Goal: Information Seeking & Learning: Learn about a topic

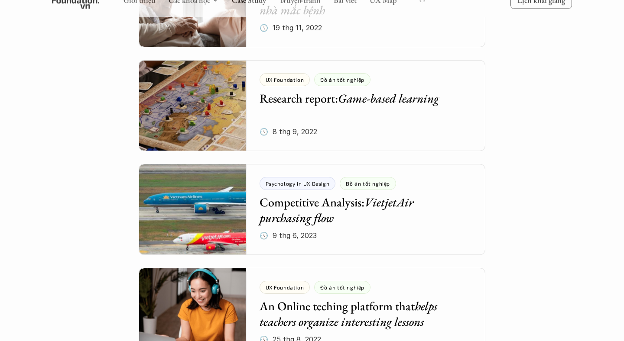
scroll to position [2956, 0]
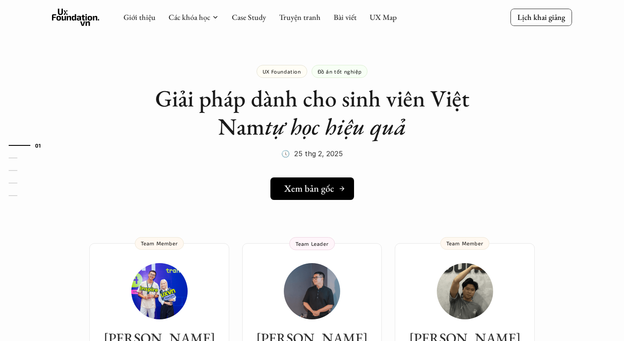
click at [320, 188] on h5 "Xem bản gốc" at bounding box center [309, 188] width 50 height 11
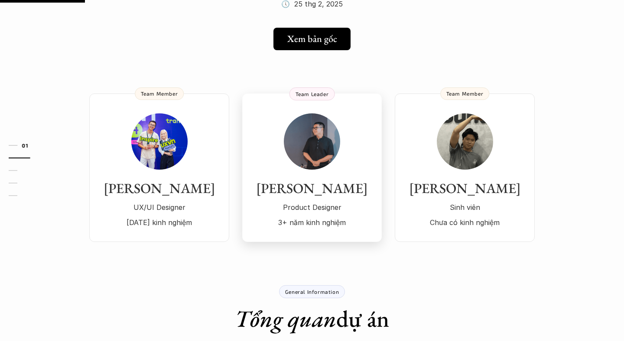
scroll to position [160, 0]
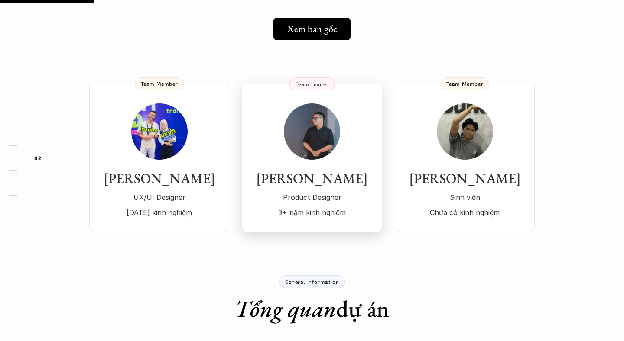
click at [319, 129] on img at bounding box center [312, 132] width 56 height 56
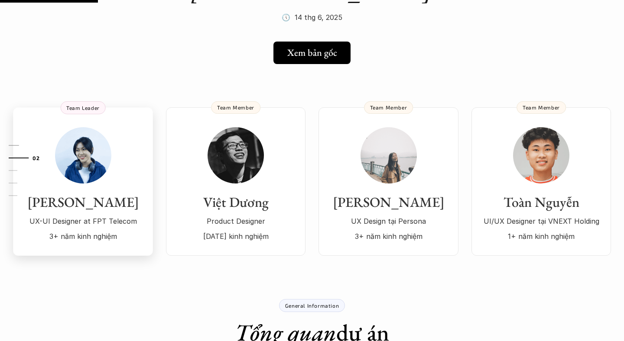
scroll to position [172, 0]
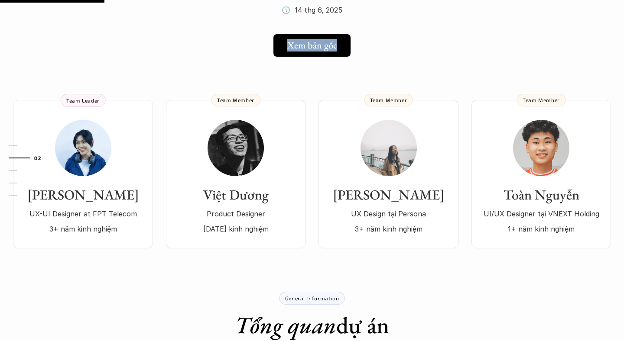
click at [200, 292] on div "General Information Tổng quan dự án" at bounding box center [312, 316] width 520 height 48
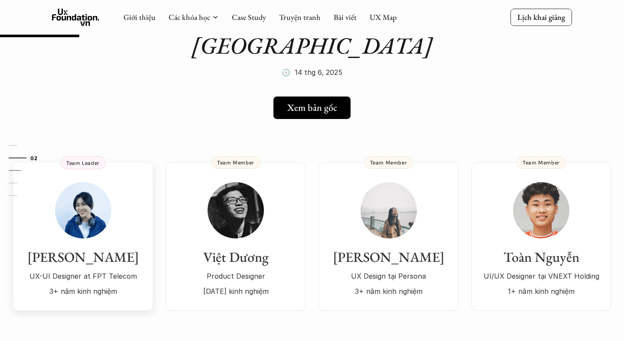
scroll to position [108, 0]
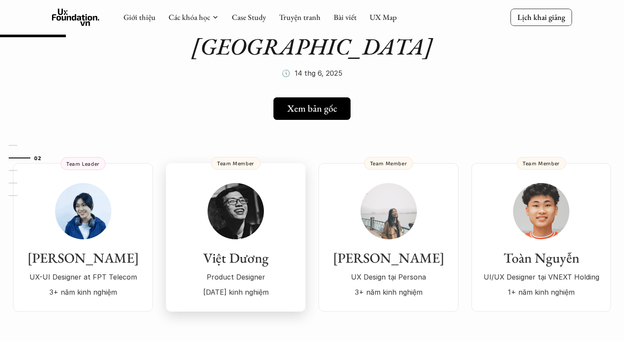
click at [238, 191] on img at bounding box center [236, 211] width 56 height 56
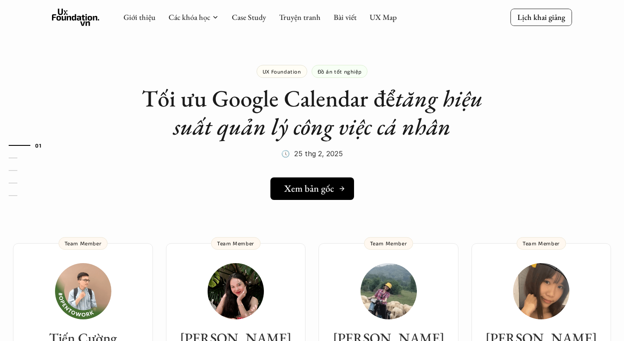
click at [312, 189] on h5 "Xem bản gốc" at bounding box center [309, 188] width 50 height 11
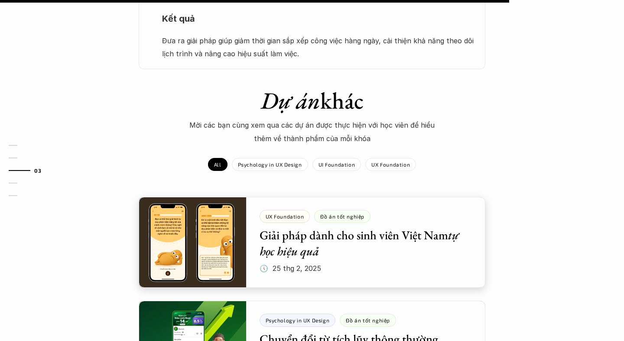
scroll to position [833, 0]
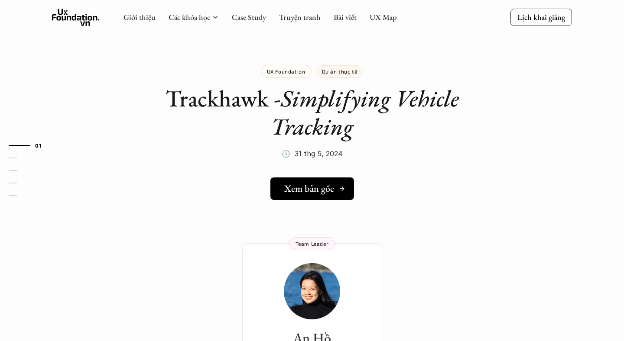
click at [327, 189] on h5 "Xem bản gốc" at bounding box center [309, 188] width 50 height 11
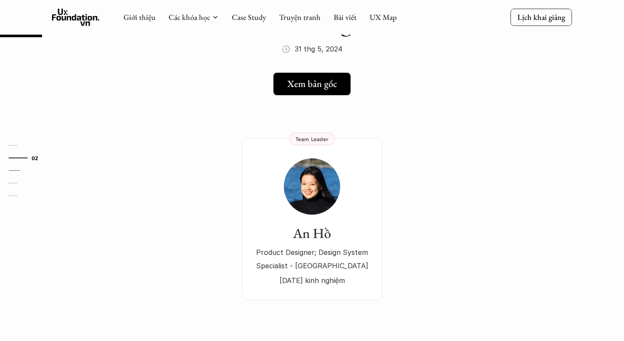
scroll to position [70, 0]
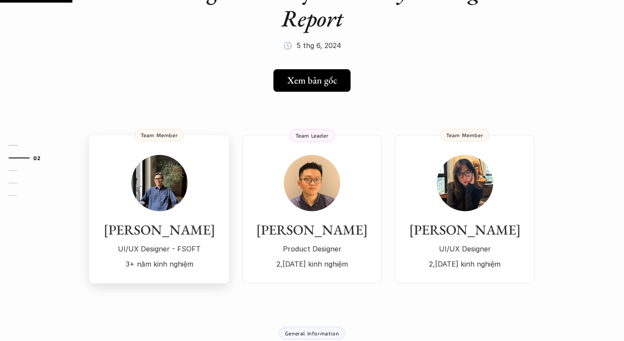
scroll to position [110, 0]
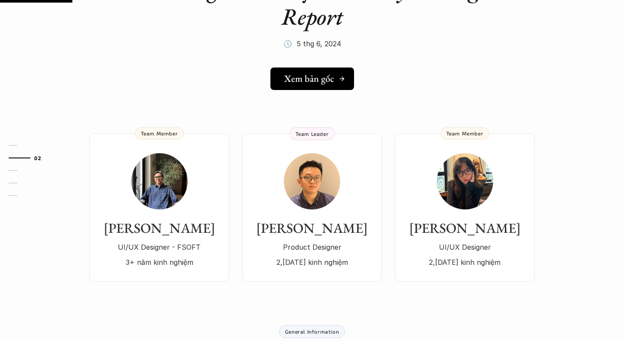
click at [315, 81] on h5 "Xem bản gốc" at bounding box center [309, 78] width 50 height 11
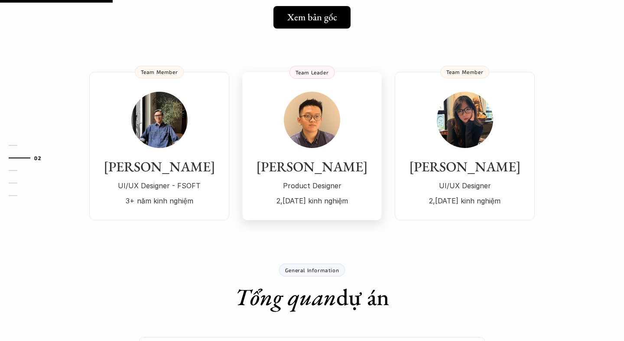
scroll to position [172, 0]
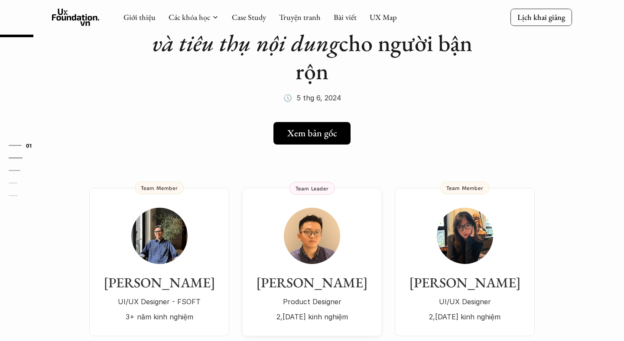
scroll to position [37, 0]
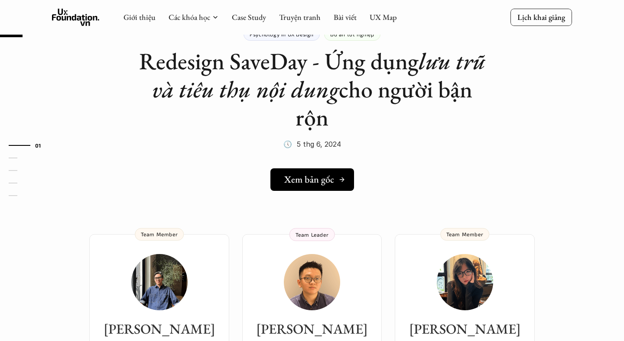
click at [312, 176] on h5 "Xem bản gốc" at bounding box center [309, 179] width 50 height 11
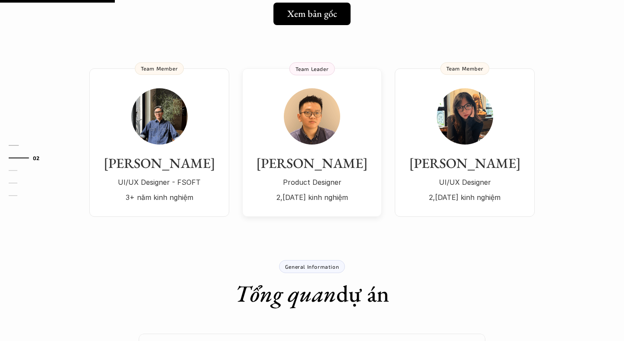
scroll to position [204, 0]
click at [201, 136] on div "Sơn Tùng UI/UX Designer - FSOFT 3+ năm kinh nghiệm" at bounding box center [159, 146] width 123 height 116
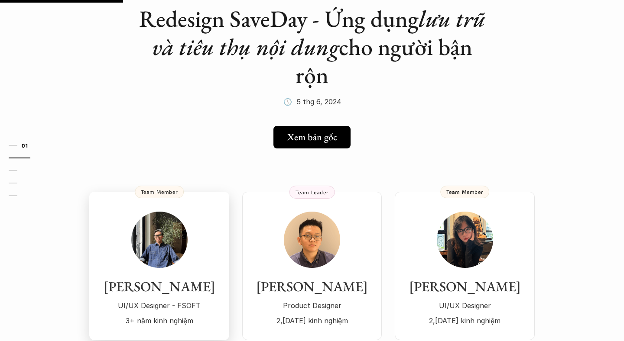
scroll to position [0, 0]
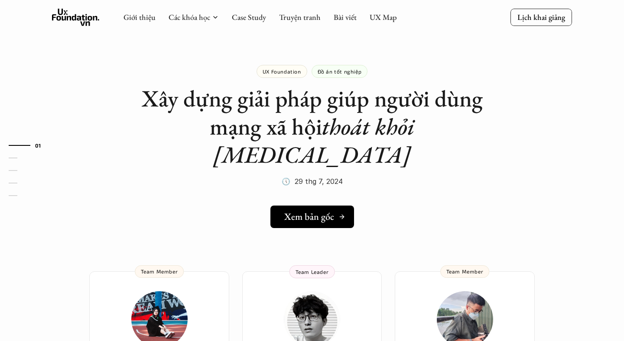
click at [304, 211] on h5 "Xem bản gốc" at bounding box center [309, 216] width 50 height 11
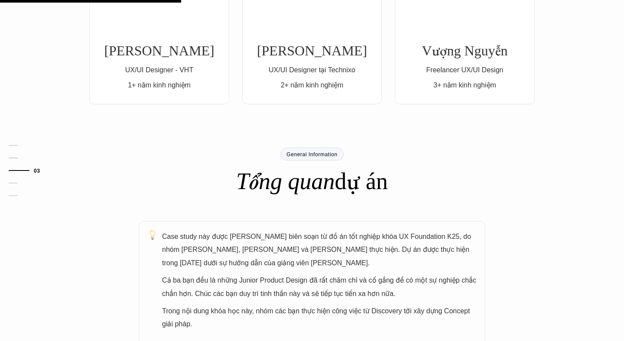
scroll to position [288, 0]
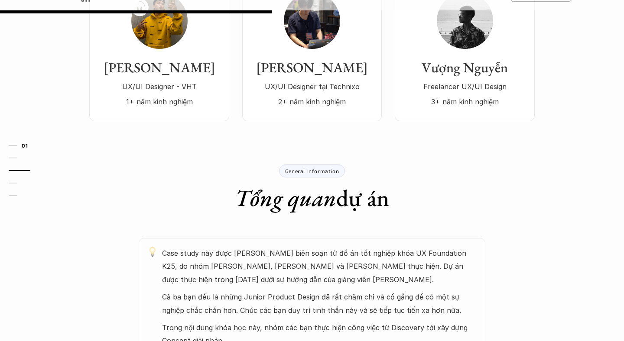
scroll to position [0, 0]
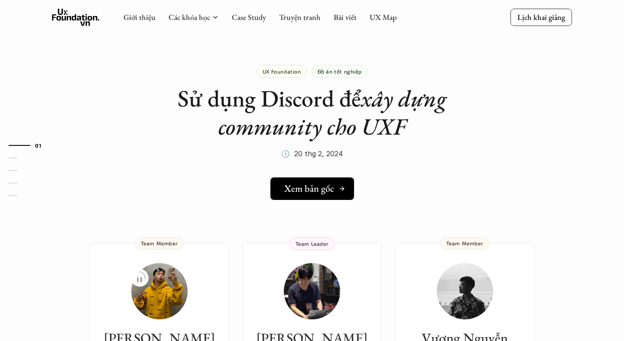
click at [302, 186] on h5 "Xem bản gốc" at bounding box center [309, 188] width 50 height 11
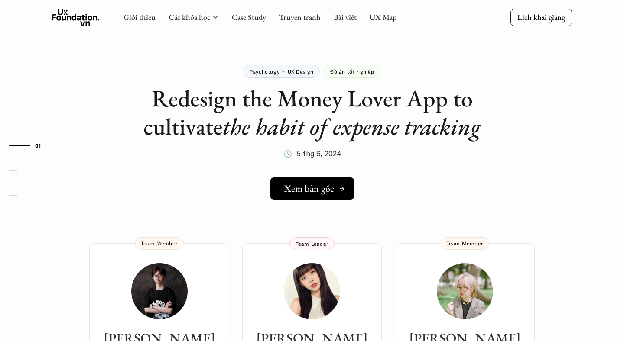
click at [321, 189] on h5 "Xem bản gốc" at bounding box center [309, 188] width 50 height 11
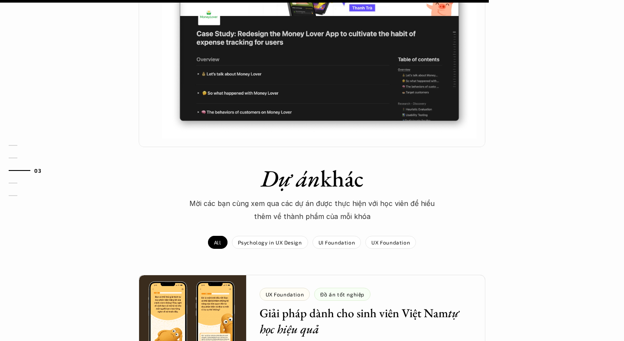
scroll to position [783, 0]
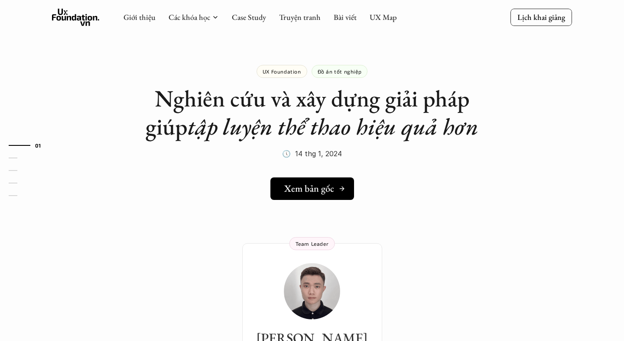
click at [312, 189] on h5 "Xem bản gốc" at bounding box center [309, 188] width 50 height 11
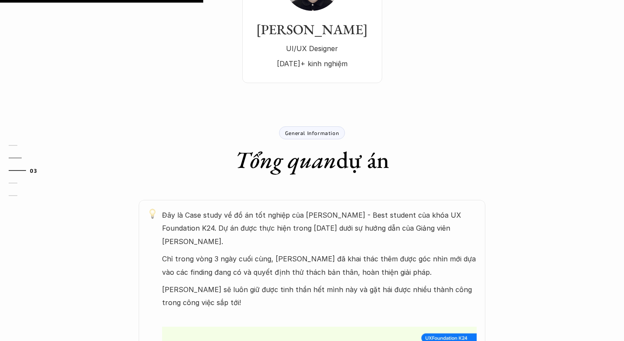
scroll to position [319, 0]
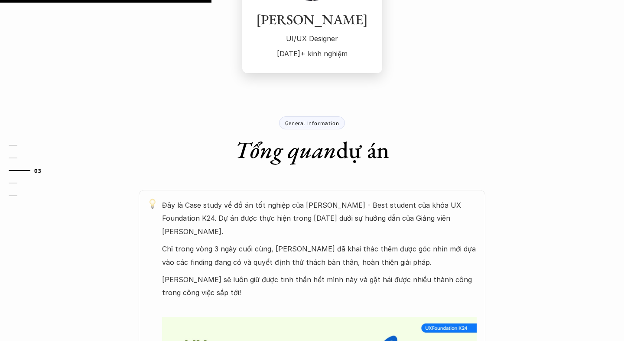
click at [264, 37] on p "UI/UX Designer" at bounding box center [312, 38] width 123 height 13
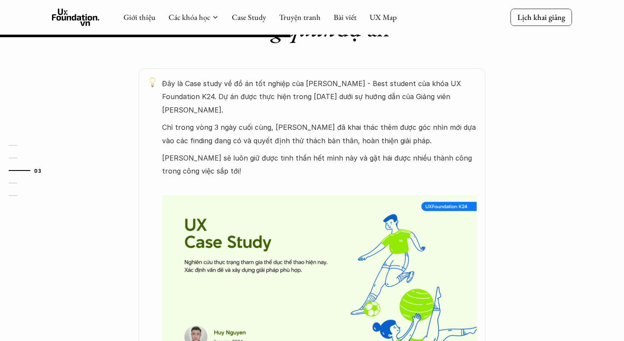
scroll to position [438, 0]
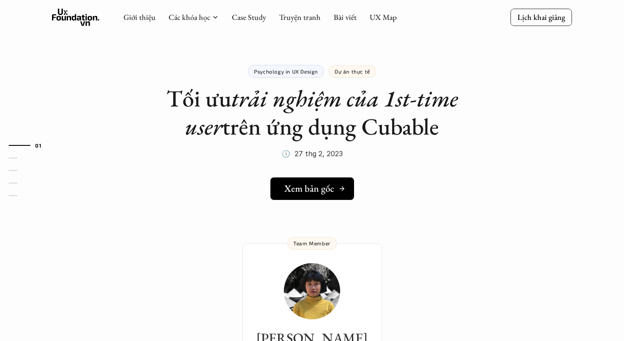
click at [294, 191] on h5 "Xem bản gốc" at bounding box center [309, 188] width 50 height 11
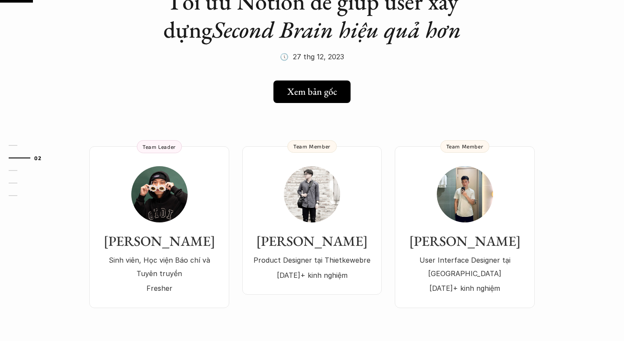
scroll to position [110, 0]
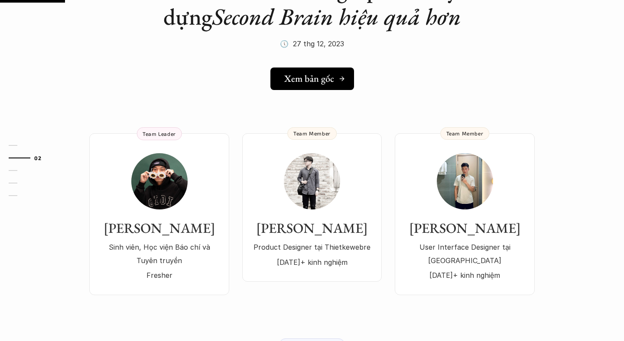
click at [319, 76] on h5 "Xem bản gốc" at bounding box center [309, 78] width 50 height 11
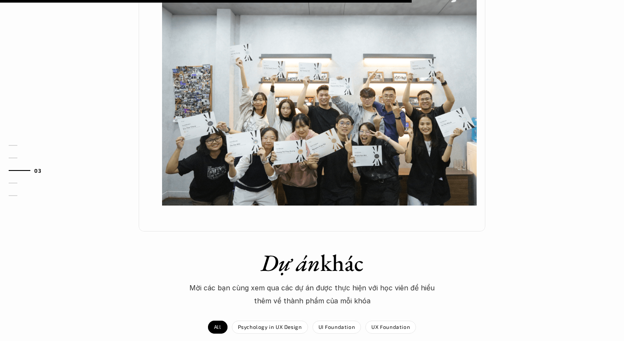
scroll to position [710, 0]
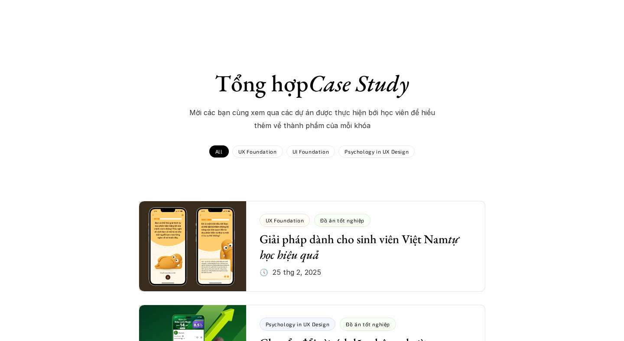
scroll to position [2956, 0]
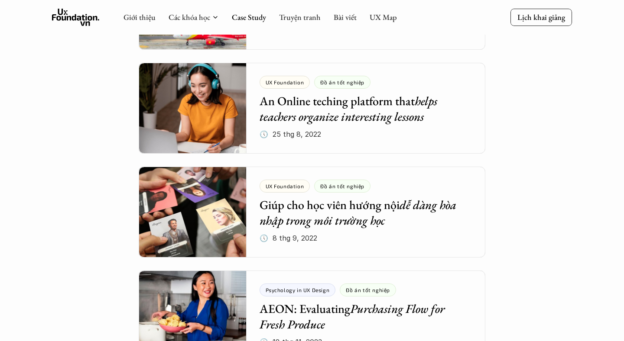
scroll to position [3042, 0]
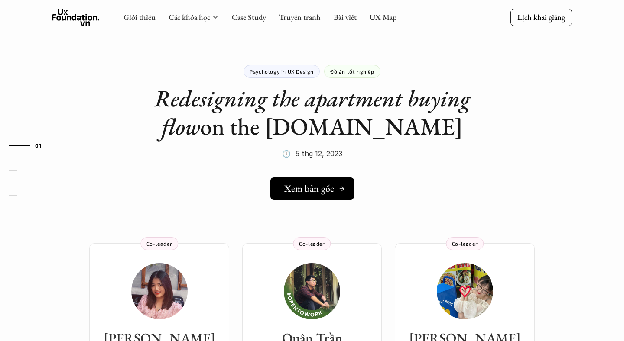
click at [307, 190] on h5 "Xem bản gốc" at bounding box center [309, 188] width 50 height 11
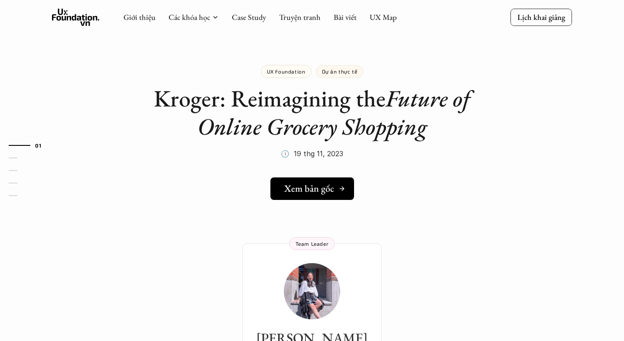
click at [299, 189] on h5 "Xem bản gốc" at bounding box center [309, 188] width 50 height 11
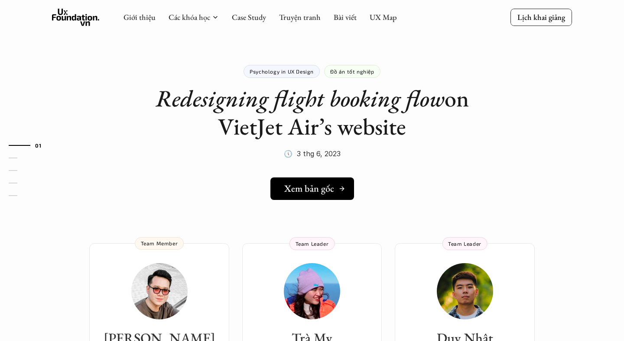
click at [320, 188] on h5 "Xem bản gốc" at bounding box center [309, 188] width 50 height 11
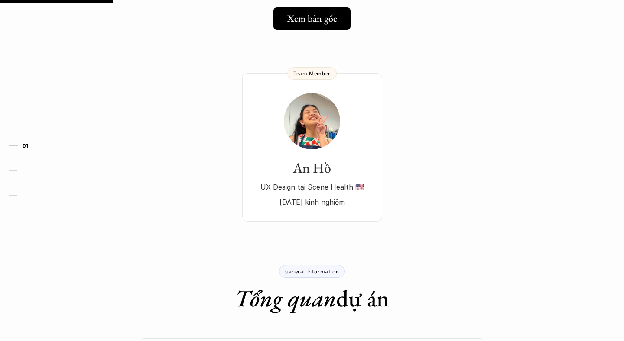
scroll to position [171, 0]
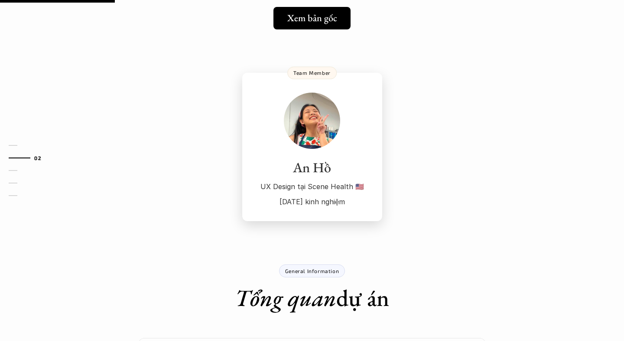
click at [309, 117] on img at bounding box center [312, 121] width 56 height 56
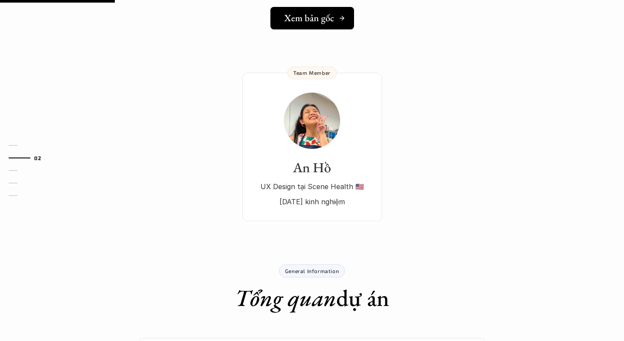
click at [319, 19] on h5 "Xem bản gốc" at bounding box center [309, 18] width 50 height 11
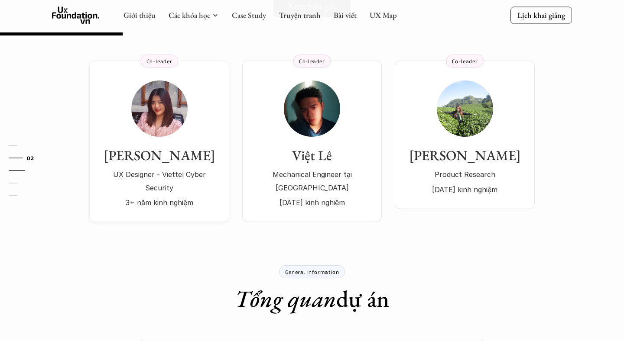
scroll to position [157, 0]
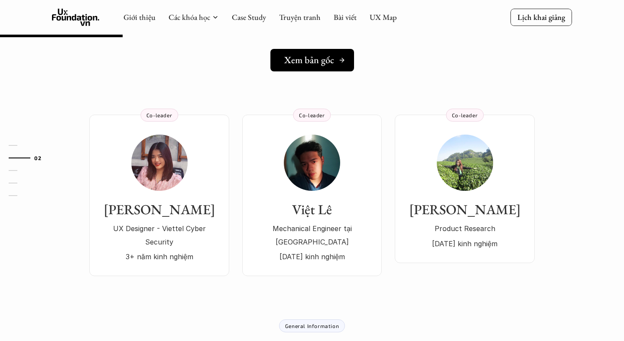
click at [323, 57] on h5 "Xem bản gốc" at bounding box center [309, 60] width 50 height 11
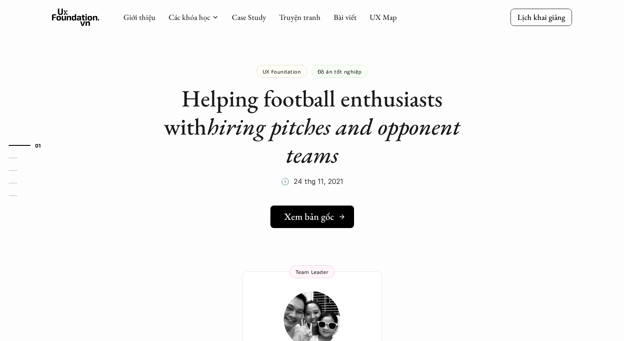
click at [312, 211] on h5 "Xem bản gốc" at bounding box center [309, 216] width 50 height 11
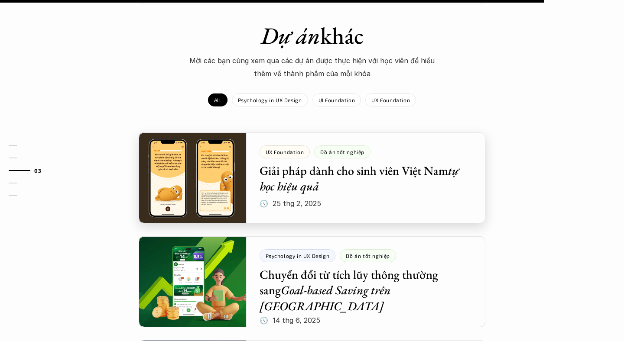
scroll to position [705, 0]
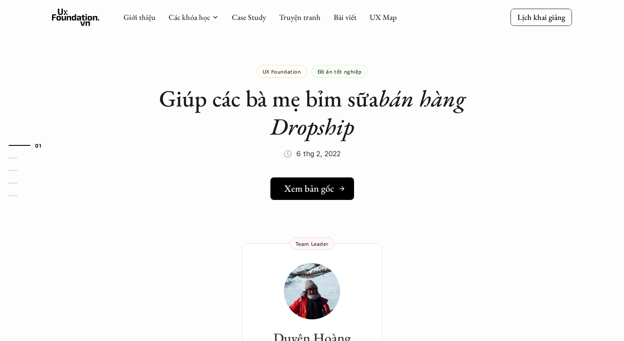
click at [330, 185] on h5 "Xem bản gốc" at bounding box center [309, 188] width 50 height 11
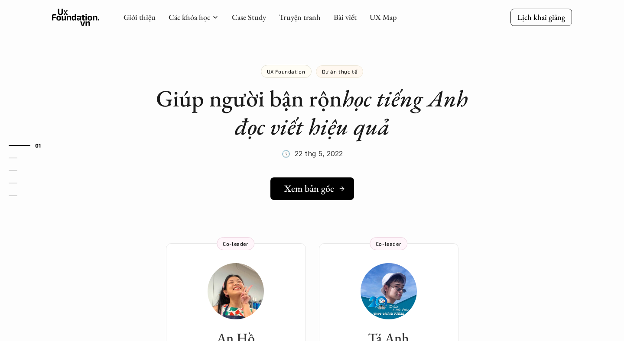
click at [313, 191] on h5 "Xem bản gốc" at bounding box center [309, 188] width 50 height 11
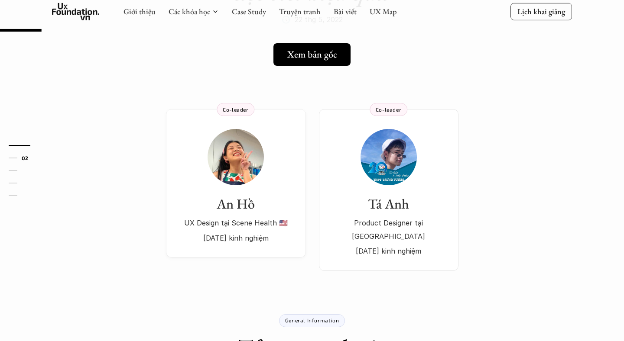
scroll to position [163, 0]
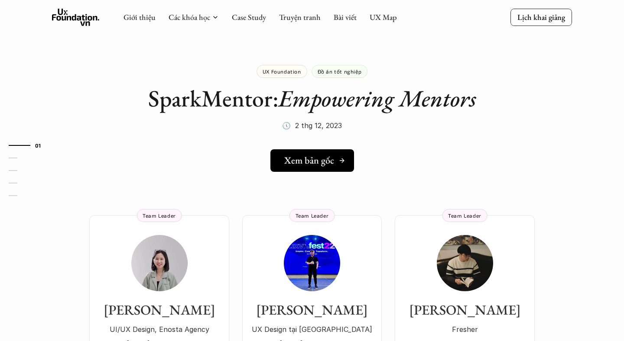
click at [315, 164] on h5 "Xem bản gốc" at bounding box center [309, 160] width 50 height 11
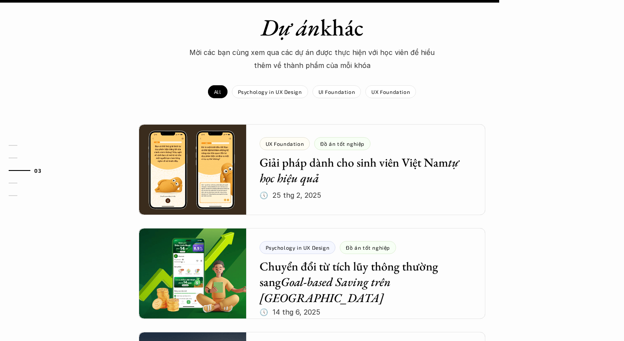
scroll to position [643, 0]
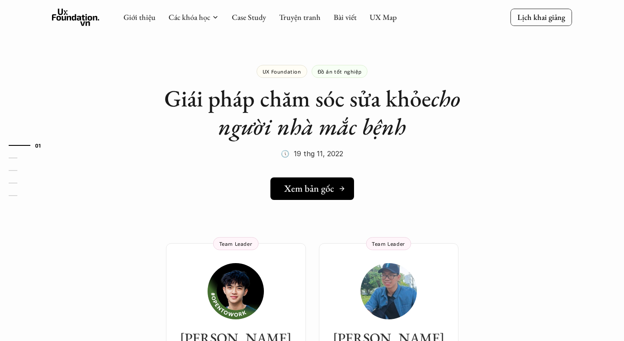
click at [316, 185] on h5 "Xem bản gốc" at bounding box center [309, 188] width 50 height 11
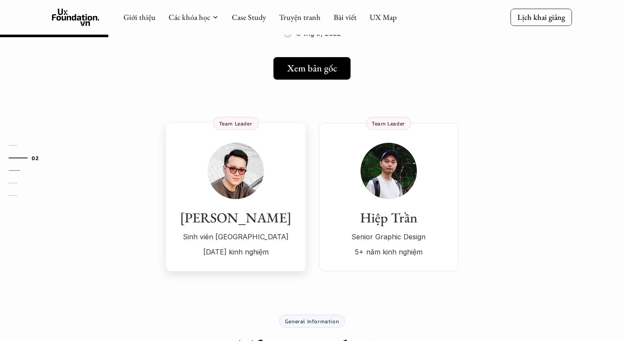
scroll to position [120, 0]
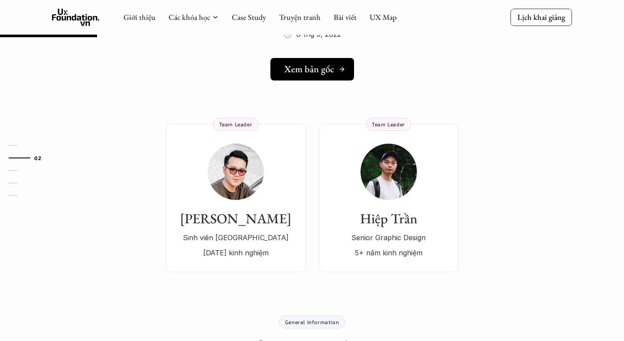
click at [298, 66] on h5 "Xem bản gốc" at bounding box center [309, 69] width 50 height 11
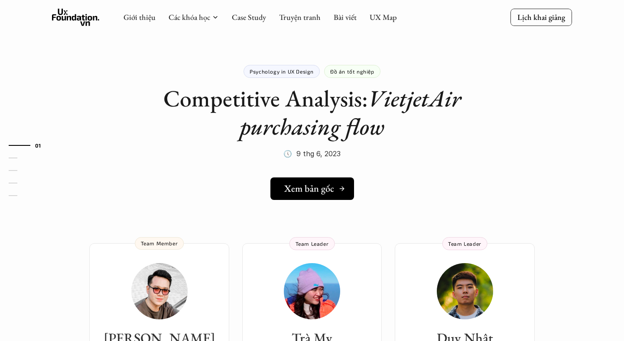
click at [316, 192] on h5 "Xem bản gốc" at bounding box center [309, 188] width 50 height 11
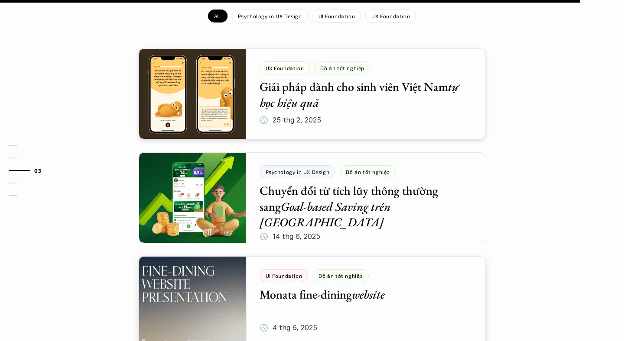
scroll to position [761, 0]
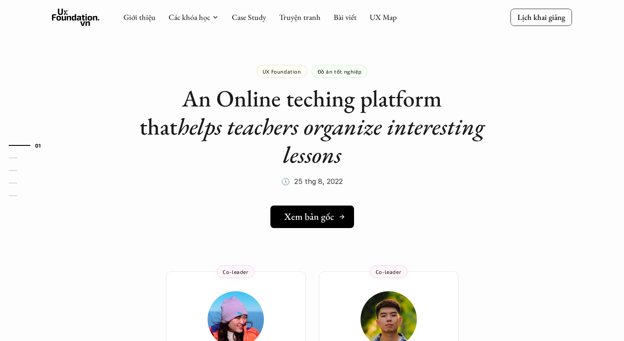
click at [308, 215] on h5 "Xem bản gốc" at bounding box center [309, 216] width 50 height 11
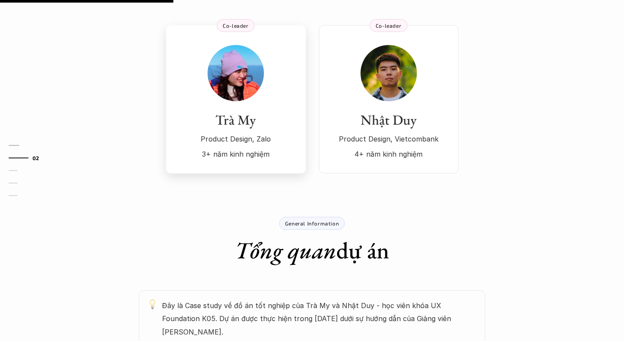
scroll to position [248, 0]
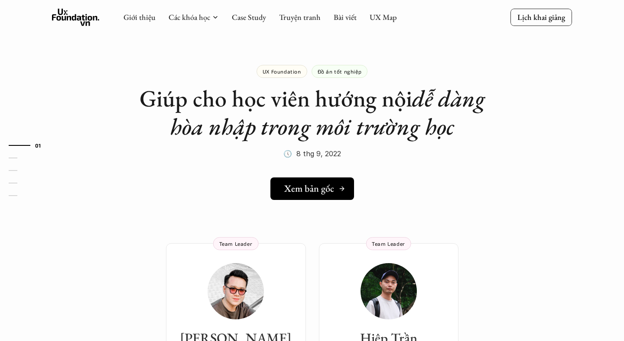
click at [309, 187] on h5 "Xem bản gốc" at bounding box center [309, 188] width 50 height 11
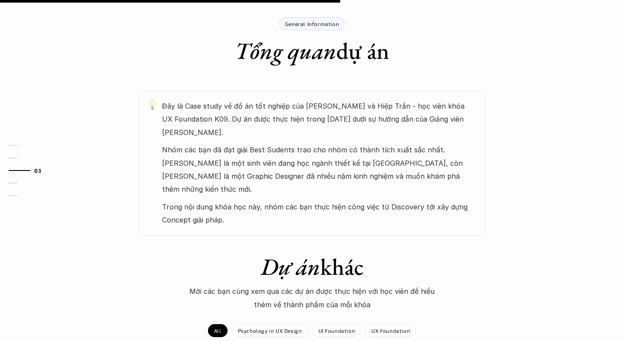
scroll to position [419, 0]
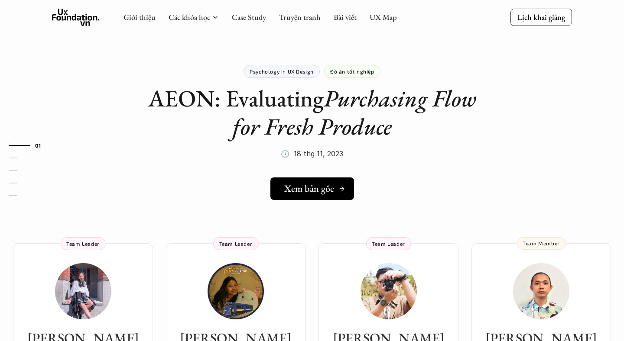
click at [316, 188] on h5 "Xem bản gốc" at bounding box center [309, 188] width 50 height 11
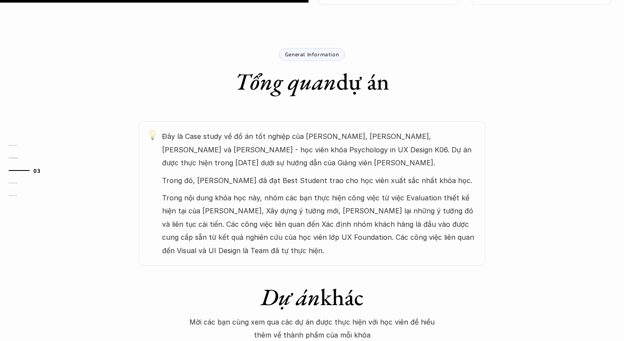
scroll to position [402, 0]
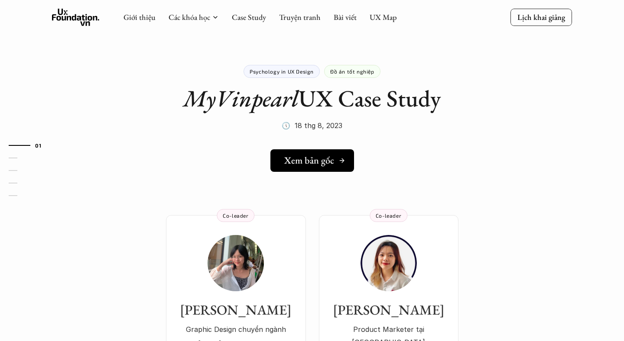
click at [322, 161] on h5 "Xem bản gốc" at bounding box center [309, 160] width 50 height 11
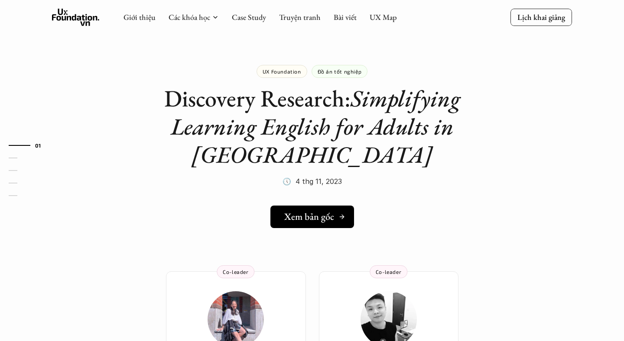
click at [302, 218] on h5 "Xem bản gốc" at bounding box center [309, 216] width 50 height 11
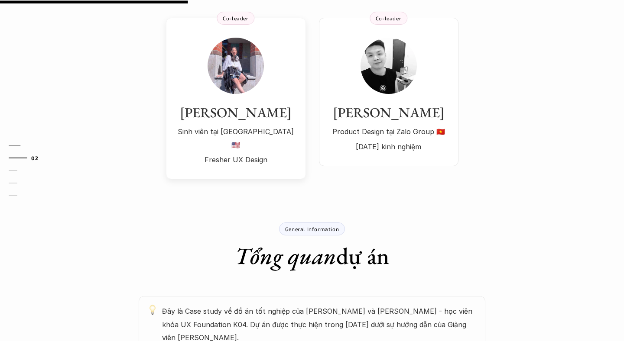
scroll to position [255, 0]
